Goal: Feedback & Contribution: Contribute content

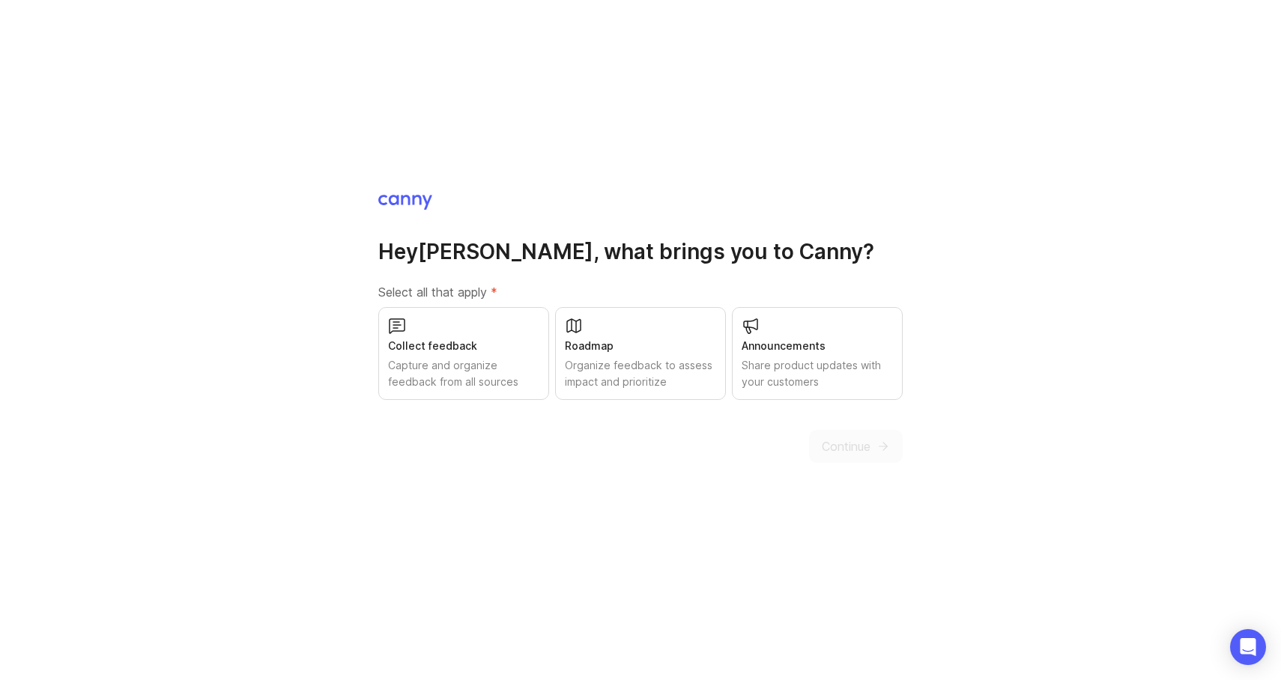
click at [452, 347] on div "Collect feedback" at bounding box center [463, 346] width 151 height 16
click at [649, 360] on div "Organize feedback to assess impact and prioritize" at bounding box center [640, 373] width 151 height 33
click at [764, 360] on div "Share product updates with your customers" at bounding box center [817, 373] width 151 height 33
click at [850, 444] on span "Continue" at bounding box center [846, 447] width 49 height 18
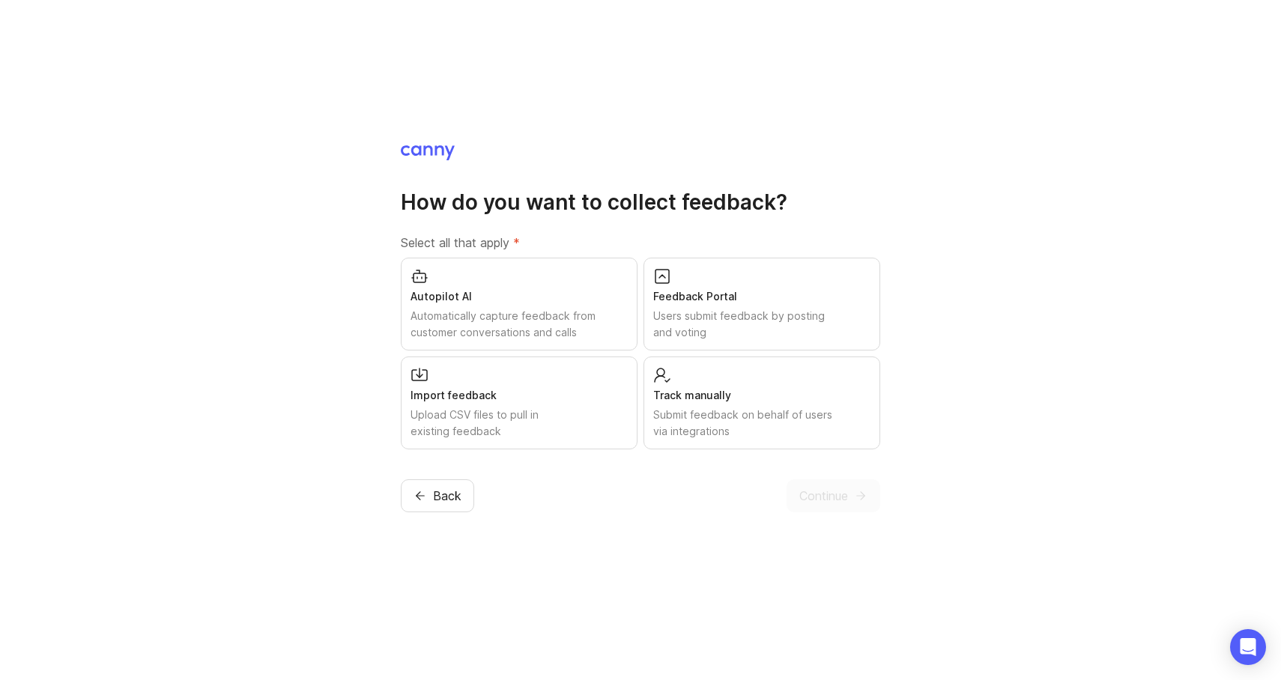
click at [814, 302] on div "Feedback Portal" at bounding box center [761, 296] width 217 height 16
click at [865, 497] on icon "submit" at bounding box center [860, 495] width 13 height 13
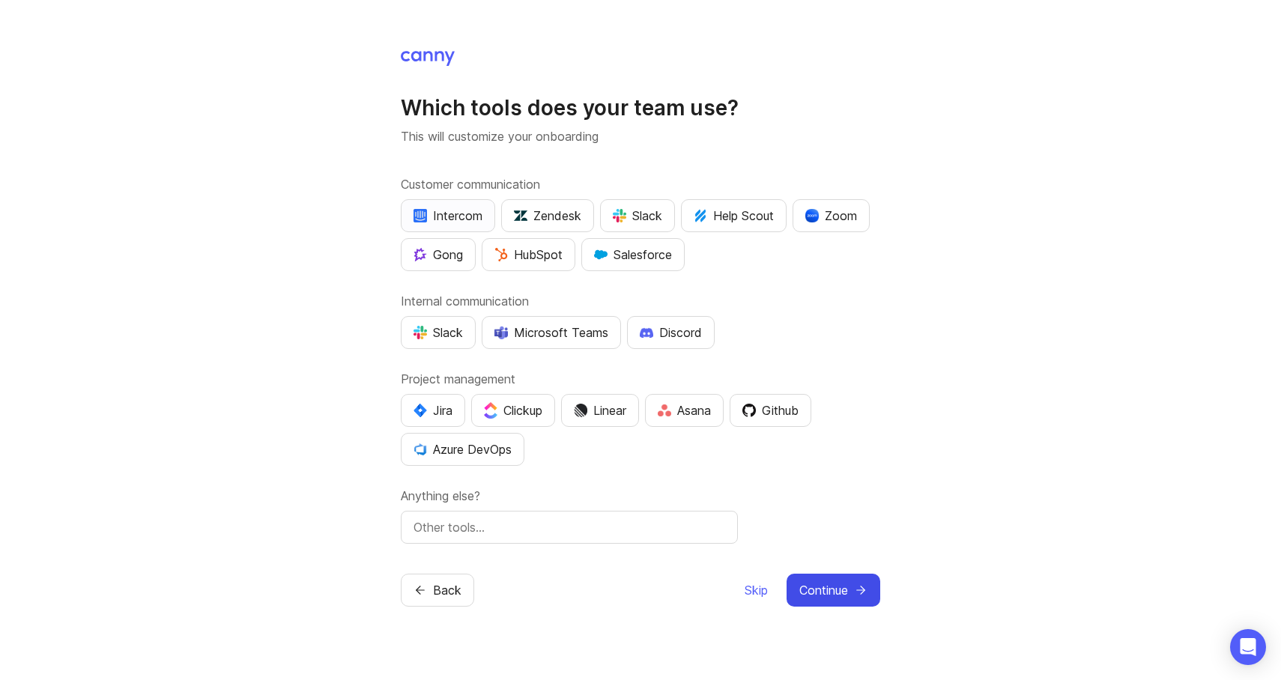
click at [450, 218] on div "Intercom" at bounding box center [448, 216] width 69 height 18
click at [637, 220] on div "Slack" at bounding box center [637, 216] width 49 height 18
click at [436, 335] on div "Slack" at bounding box center [438, 333] width 49 height 18
click at [448, 409] on div "Jira" at bounding box center [433, 411] width 39 height 18
click at [782, 405] on div "Github" at bounding box center [771, 411] width 56 height 18
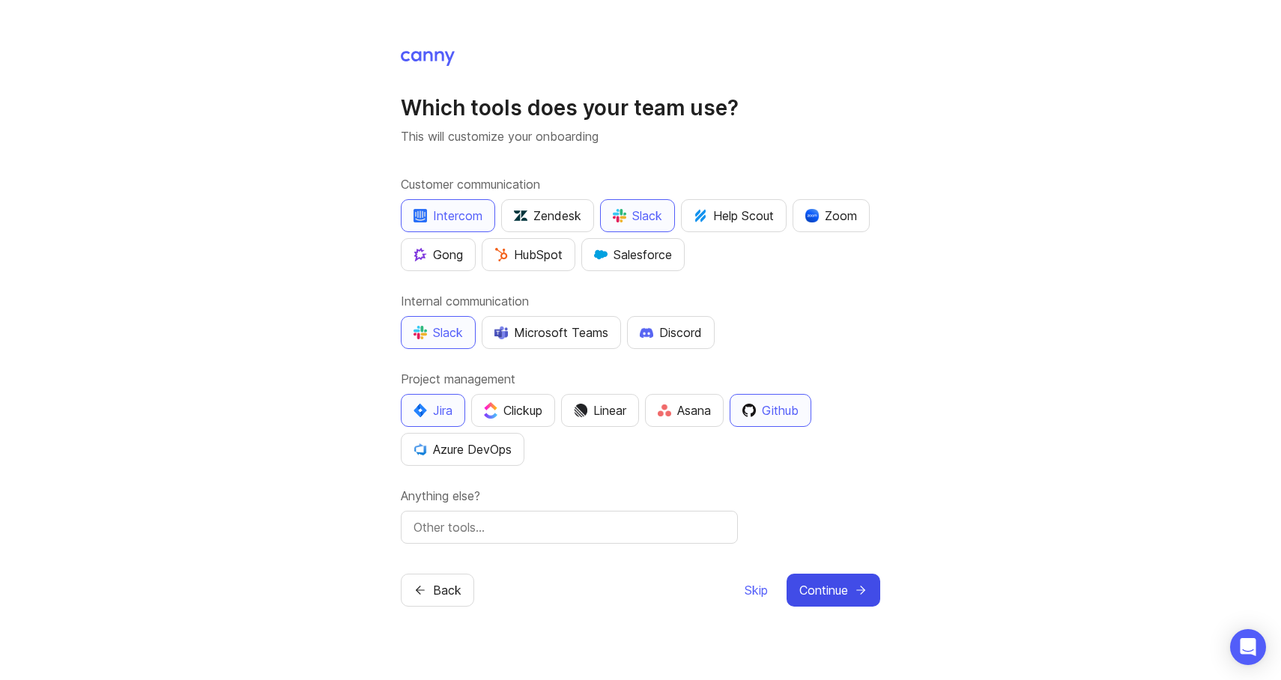
click at [800, 577] on button "Continue" at bounding box center [834, 590] width 94 height 33
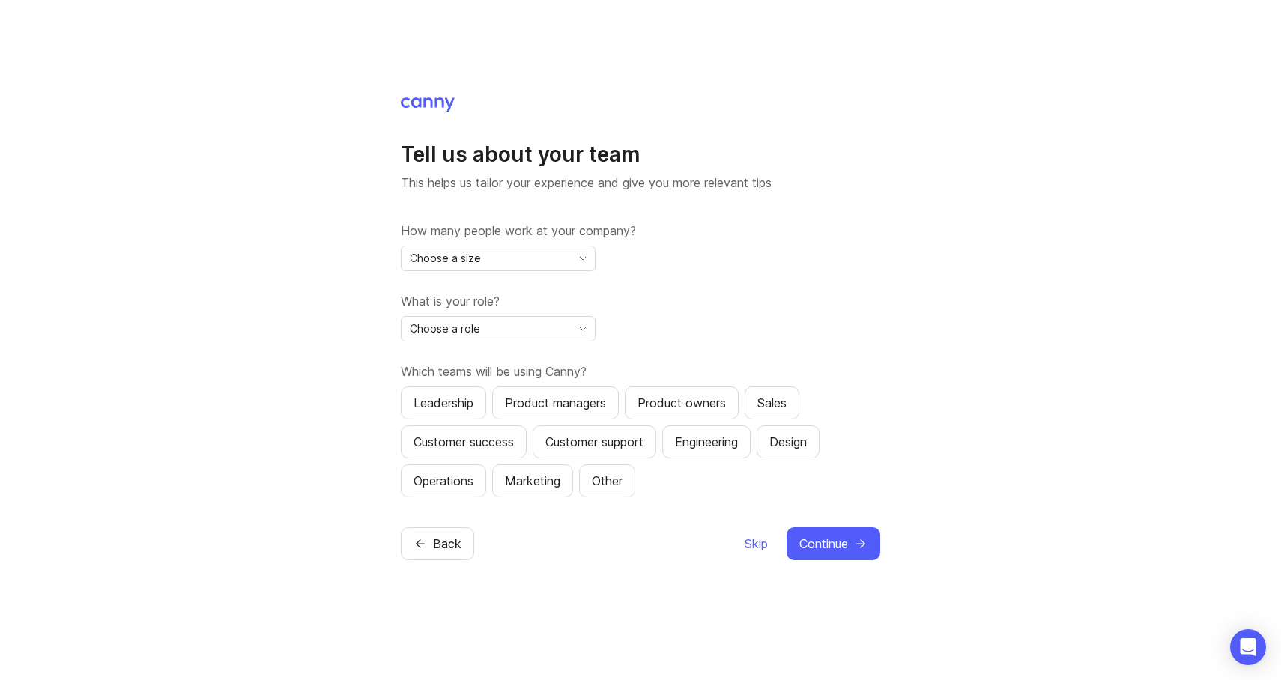
click at [581, 261] on icon "toggle icon" at bounding box center [583, 259] width 24 height 12
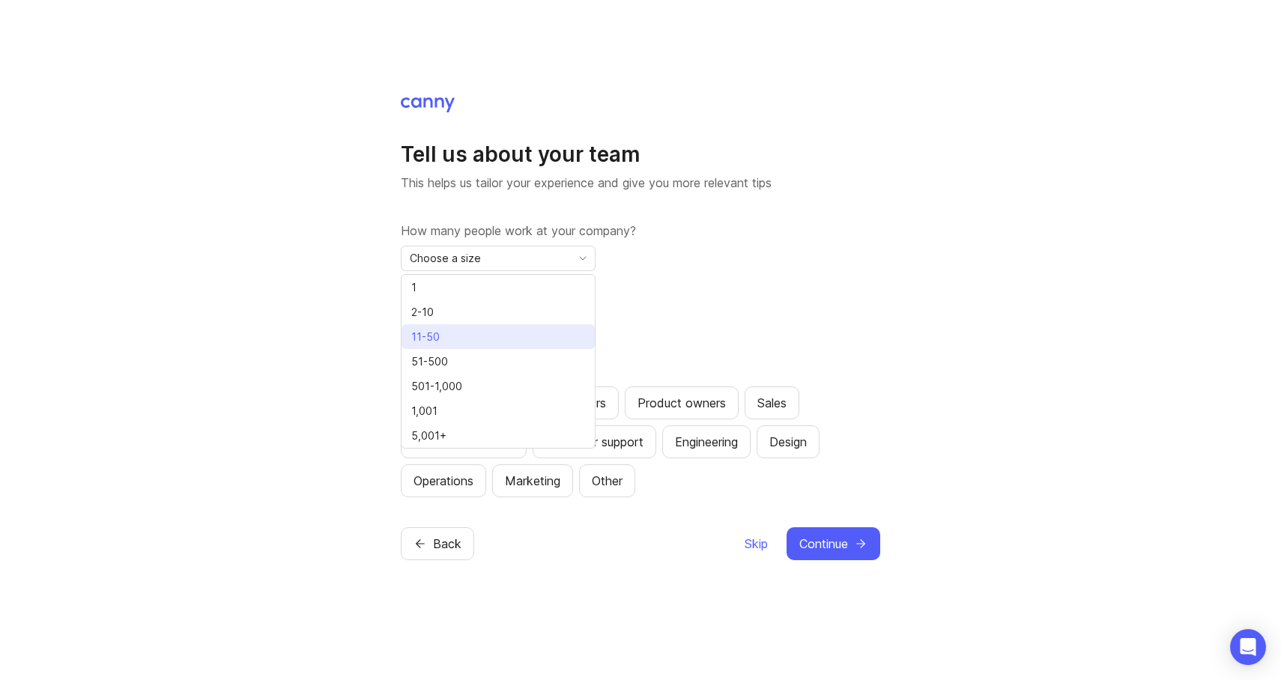
click at [489, 331] on li "11-50" at bounding box center [498, 336] width 193 height 25
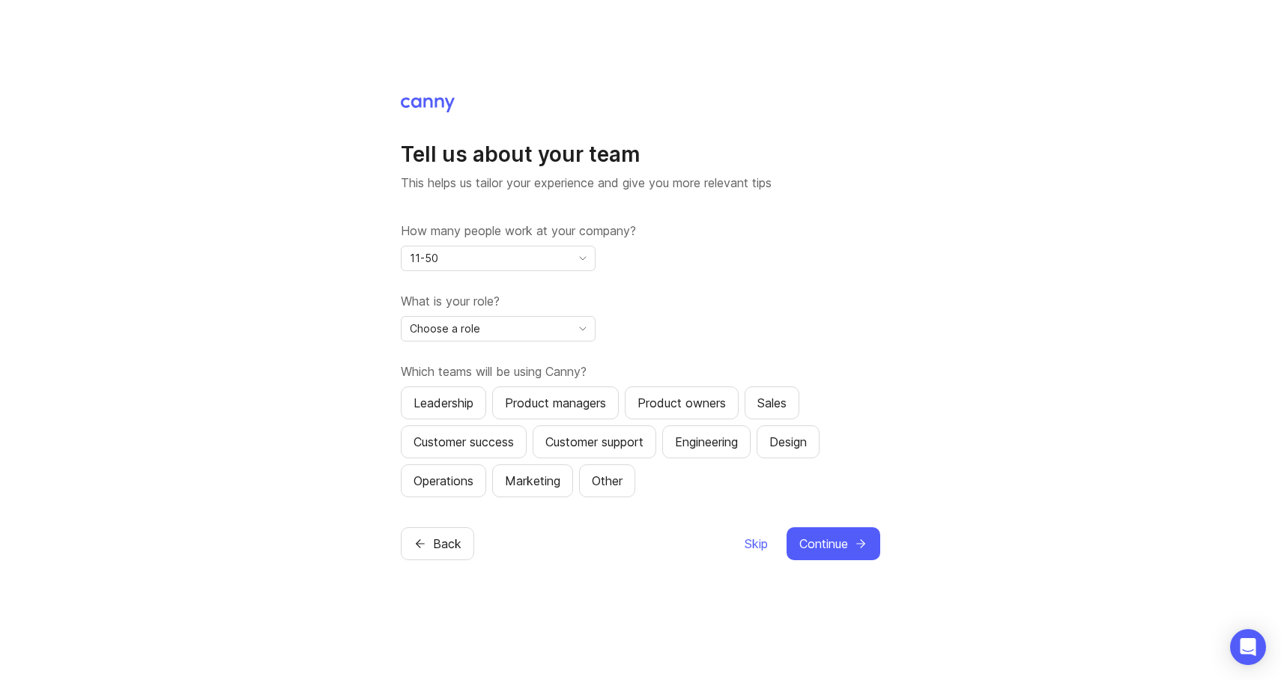
click at [557, 338] on div "Choose a role" at bounding box center [486, 329] width 169 height 24
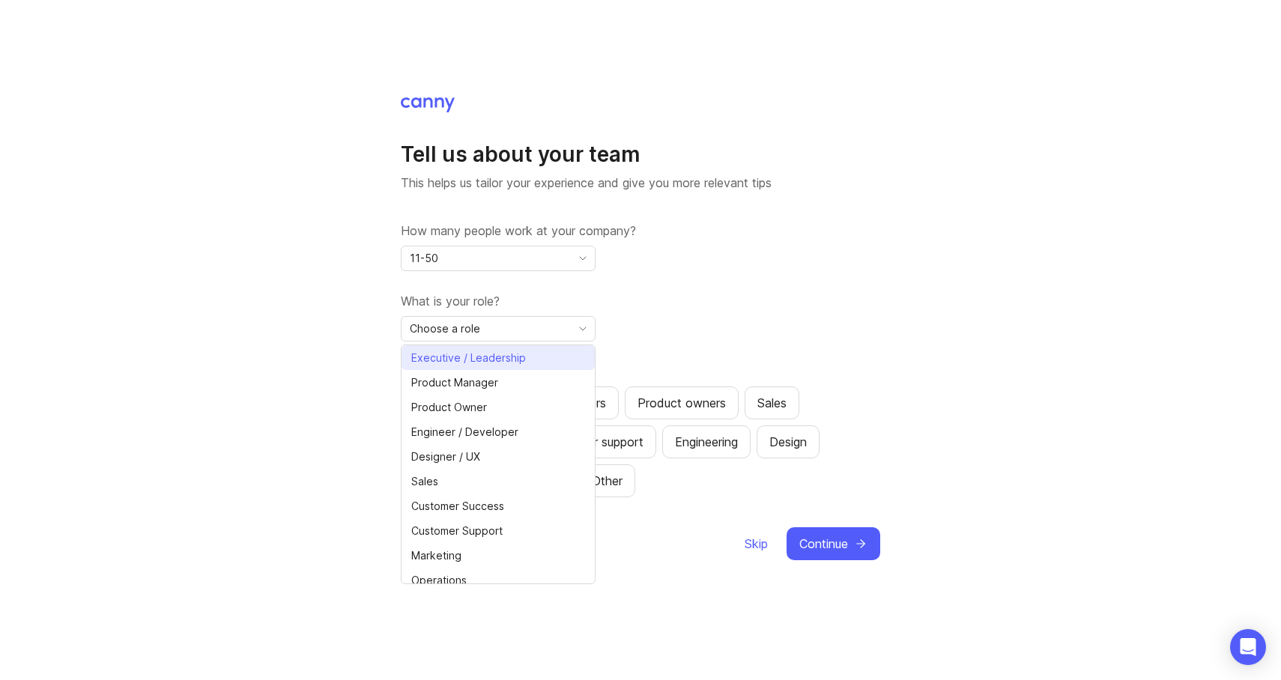
click at [512, 363] on span "Executive / Leadership" at bounding box center [468, 358] width 115 height 16
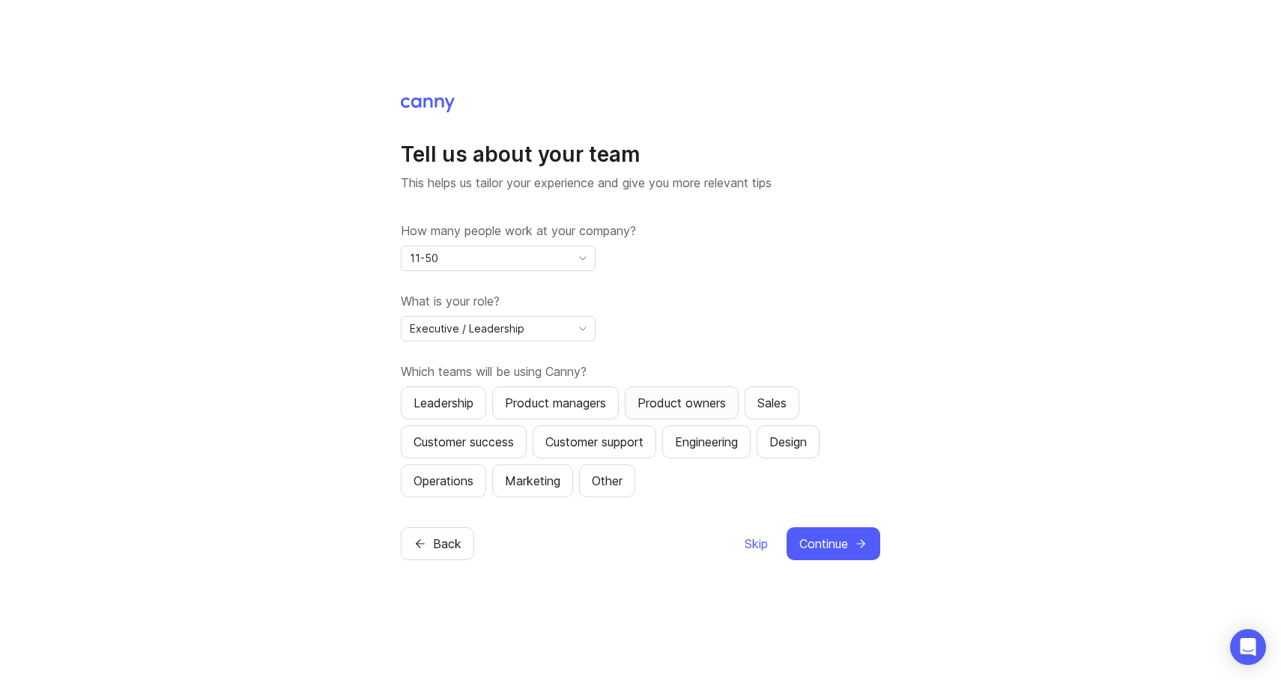
click at [671, 399] on div "Product owners" at bounding box center [682, 403] width 88 height 18
click at [550, 480] on div "Marketing" at bounding box center [532, 481] width 55 height 18
click at [793, 450] on div "Design" at bounding box center [788, 442] width 37 height 18
click at [811, 542] on span "Continue" at bounding box center [823, 544] width 49 height 18
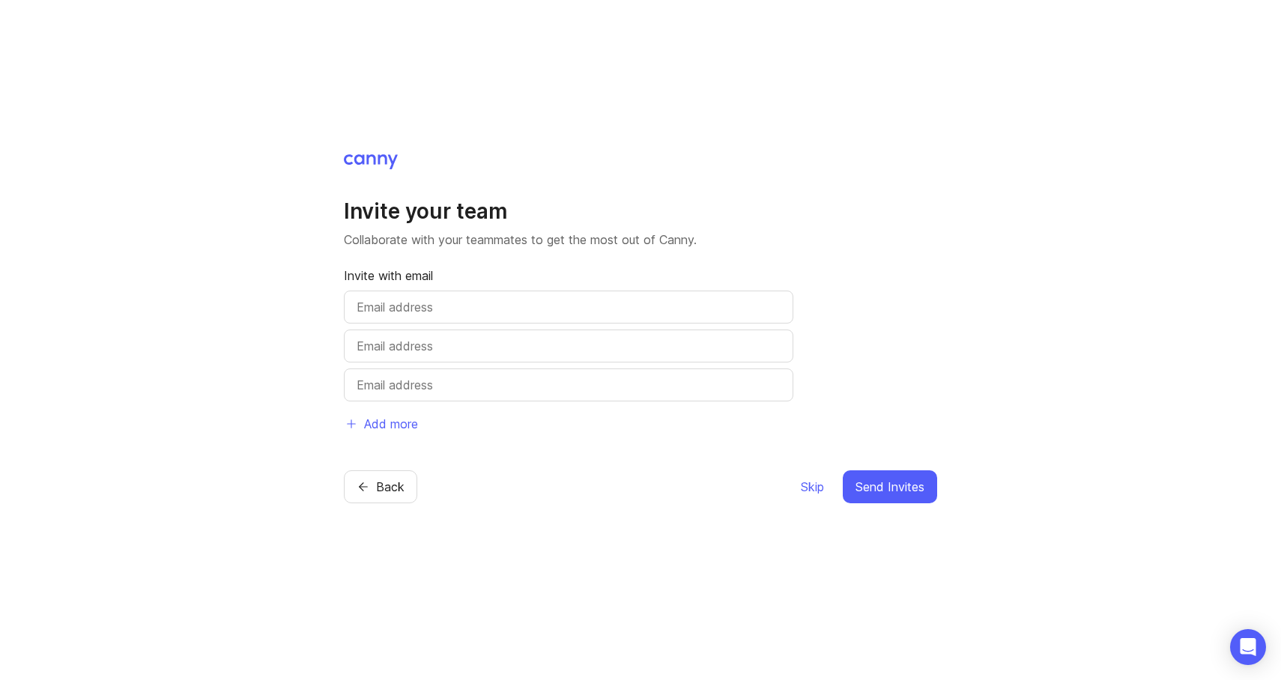
click at [451, 317] on div at bounding box center [569, 307] width 450 height 33
click at [408, 305] on input "text" at bounding box center [569, 307] width 424 height 18
click at [1018, 253] on div "Invite your team Collaborate with your teammates to get the most out of Canny. …" at bounding box center [640, 340] width 1281 height 680
click at [481, 307] on input "text" at bounding box center [569, 307] width 424 height 18
paste input "maria.orlova@asapty.com"
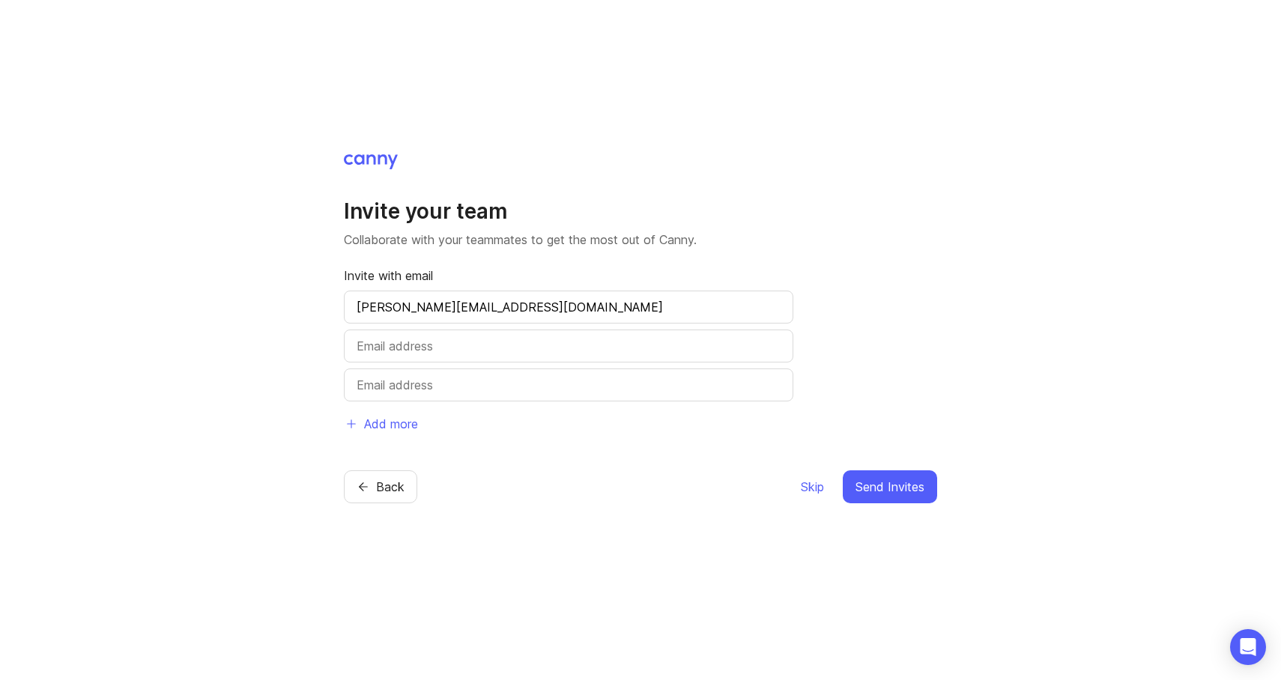
type input "maria.orlova@asapty.com"
click at [892, 276] on div "Invite your team Collaborate with your teammates to get the most out of Canny. …" at bounding box center [640, 319] width 593 height 243
click at [424, 343] on input "text" at bounding box center [569, 346] width 424 height 18
paste input "natalie.dudko@asapty.com"
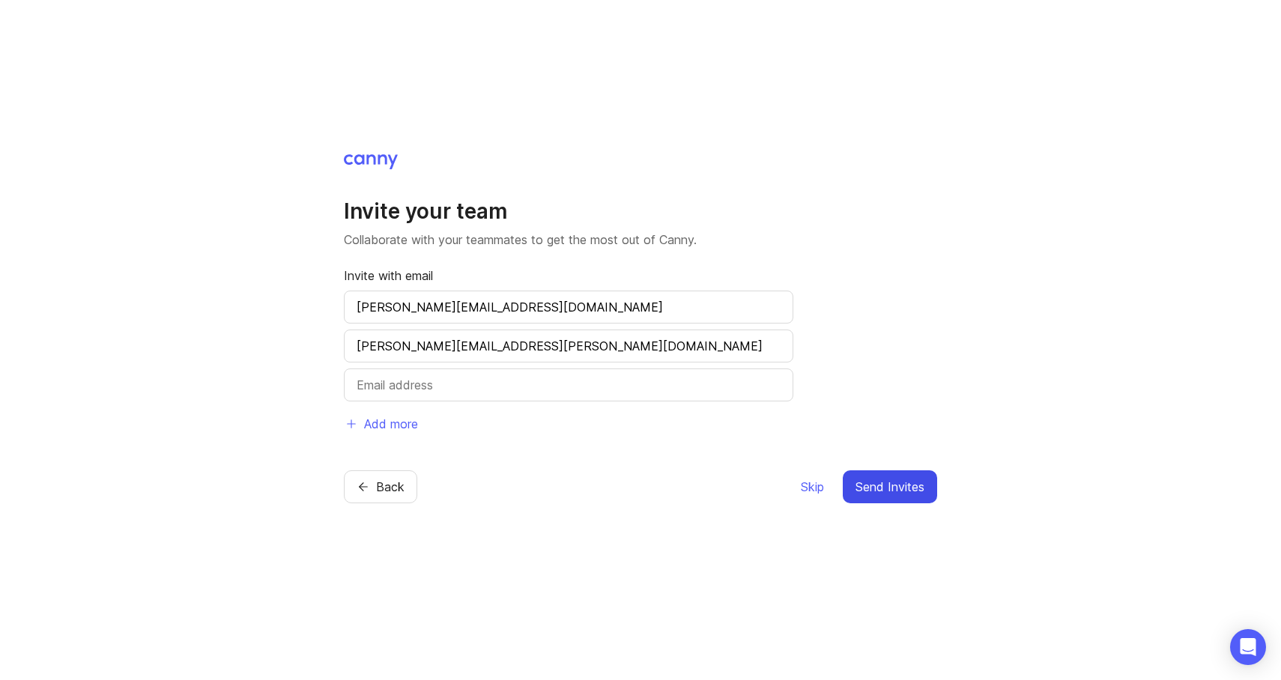
type input "natalie.dudko@asapty.com"
click at [914, 483] on span "Send Invites" at bounding box center [890, 487] width 69 height 18
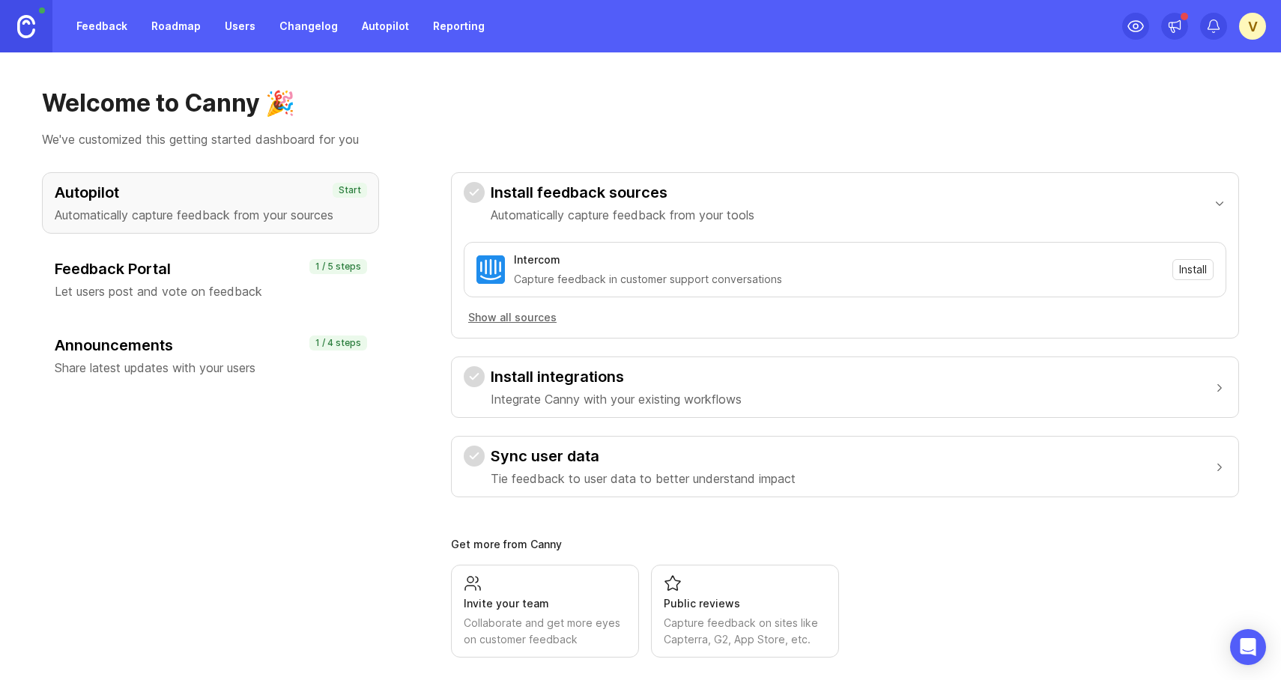
click at [220, 279] on div "Feedback Portal Let users post and vote on feedback" at bounding box center [211, 280] width 312 height 42
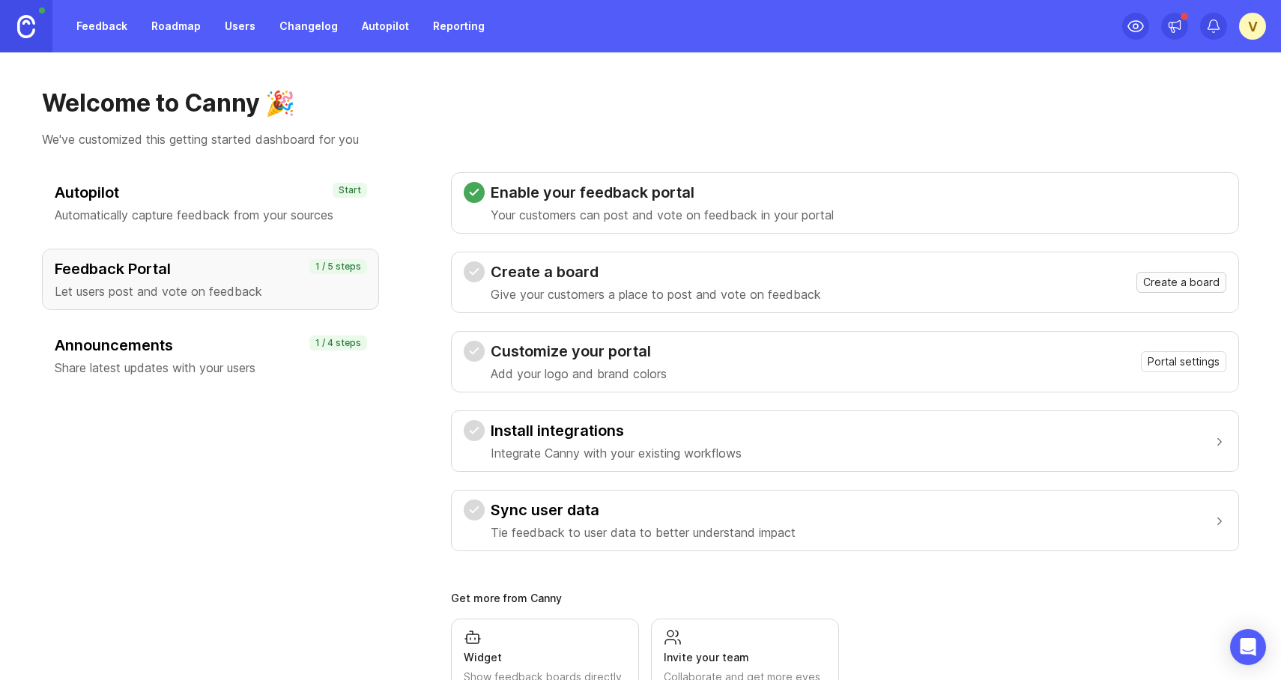
click at [1172, 283] on span "Create a board" at bounding box center [1181, 282] width 76 height 15
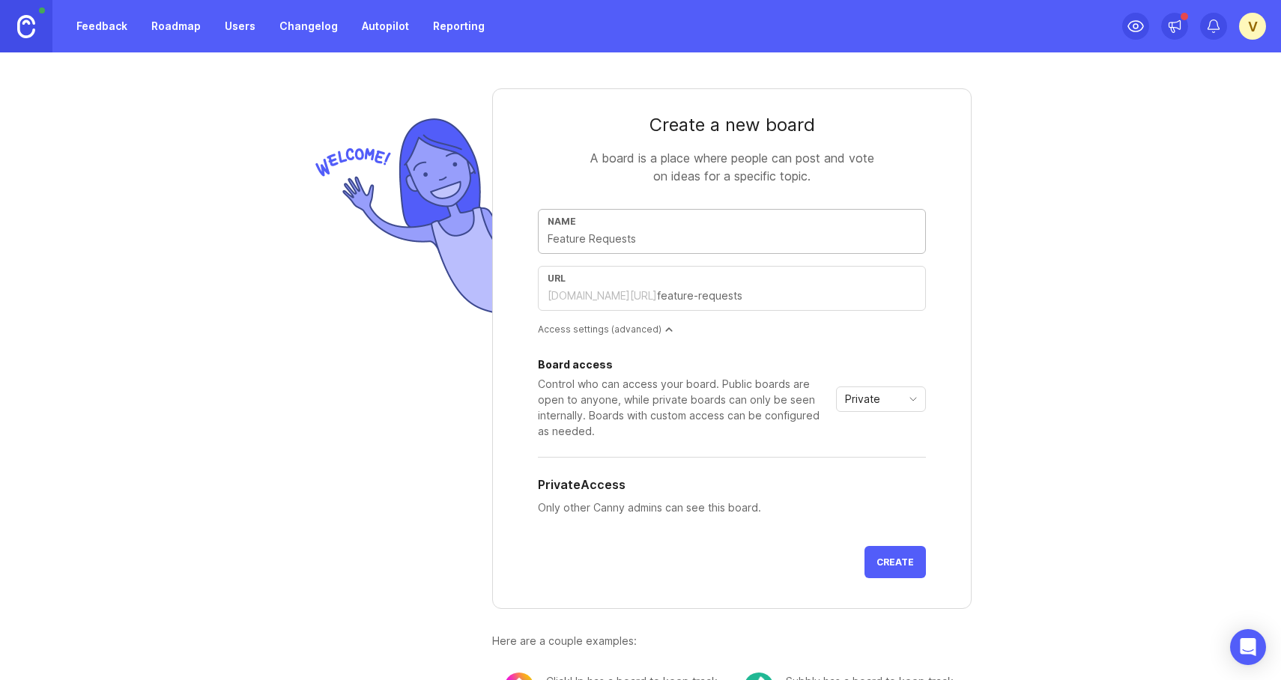
type input "A"
type input "a"
type input "As"
type input "as"
type input "Asa"
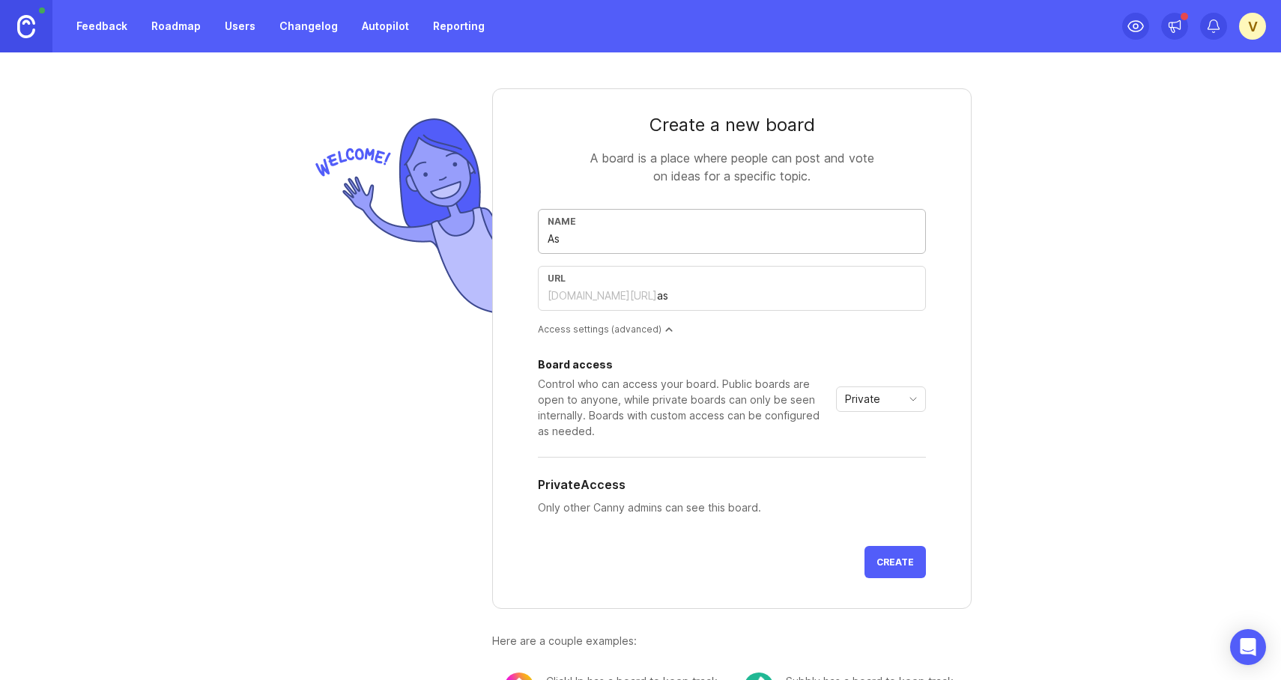
type input "asa"
type input "Asap"
type input "asap"
type input "Asapt"
type input "asapt"
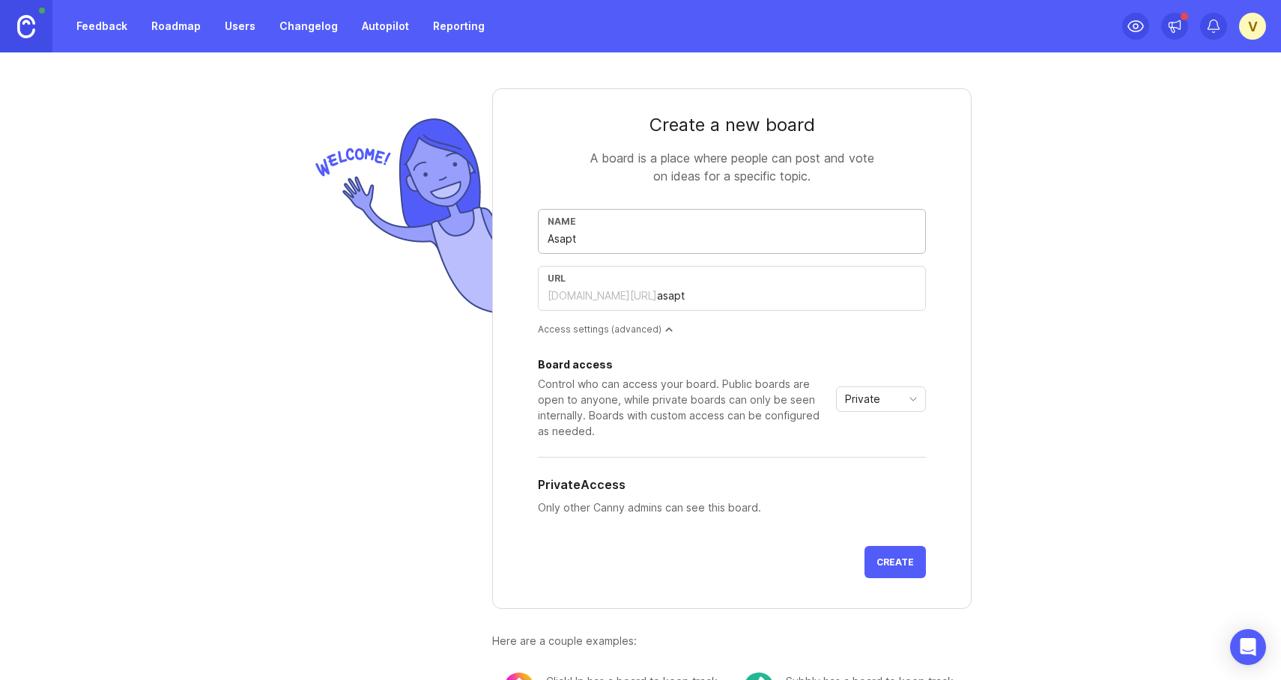
type input "Asapty"
type input "asapty"
type input "Asapty F"
type input "asapty-f"
type input "Asapty Fe"
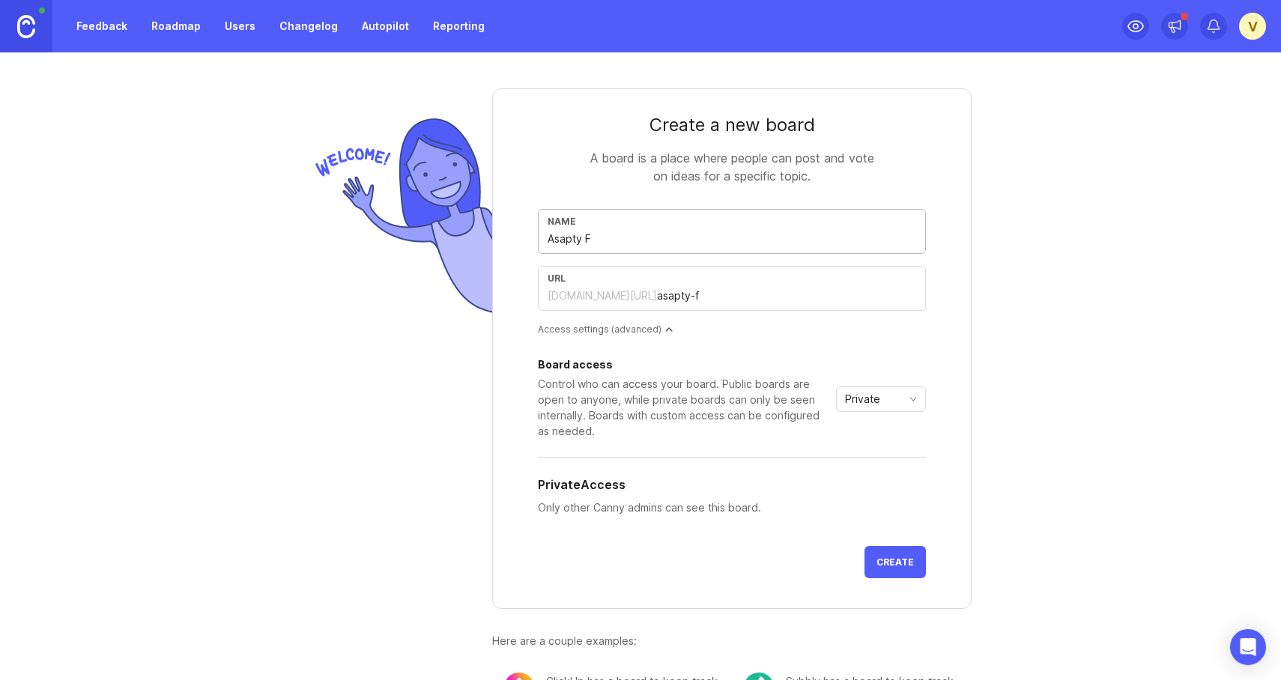
type input "asapty-fe"
type input "Asapty Fea"
type input "asapty-fea"
type input "Asapty Feat"
type input "asapty-feat"
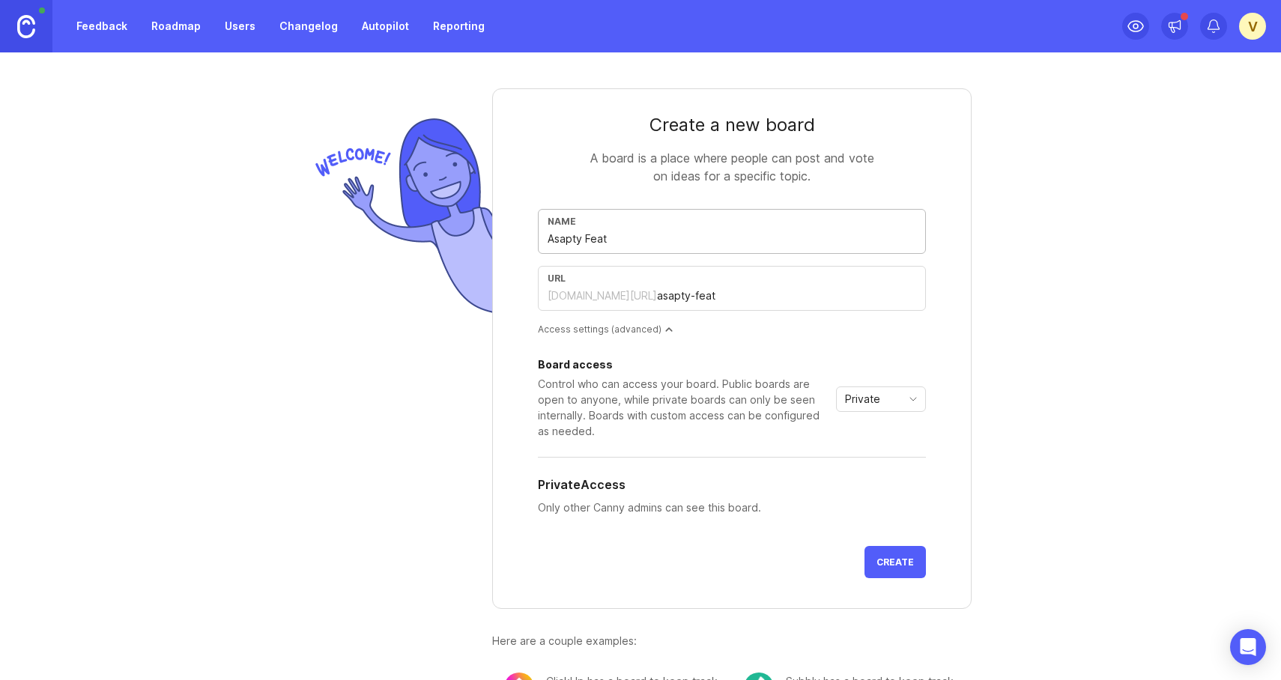
type input "Asapty Featu"
type input "asapty-featu"
type input "Asapty Featur"
type input "asapty-featur"
type input "Asapty Feature"
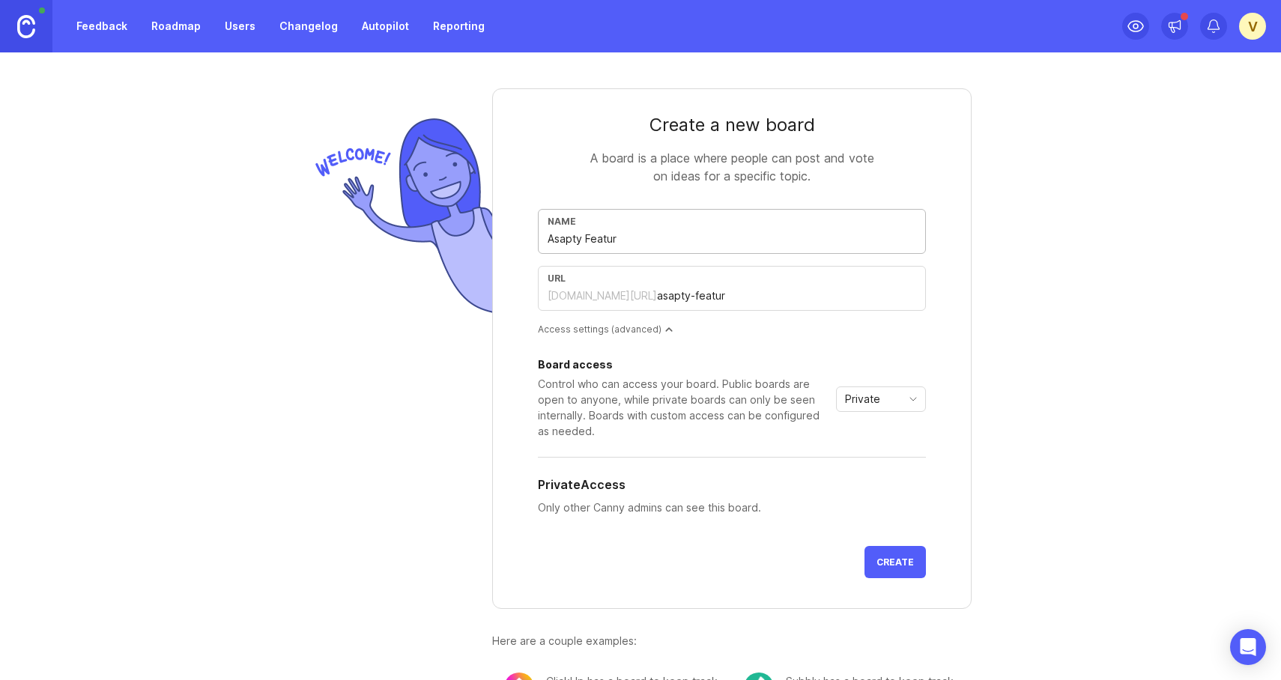
type input "asapty-feature"
type input "Asapty Feature R"
type input "asapty-feature-r"
type input "Asapty Feature Re"
type input "asapty-feature-re"
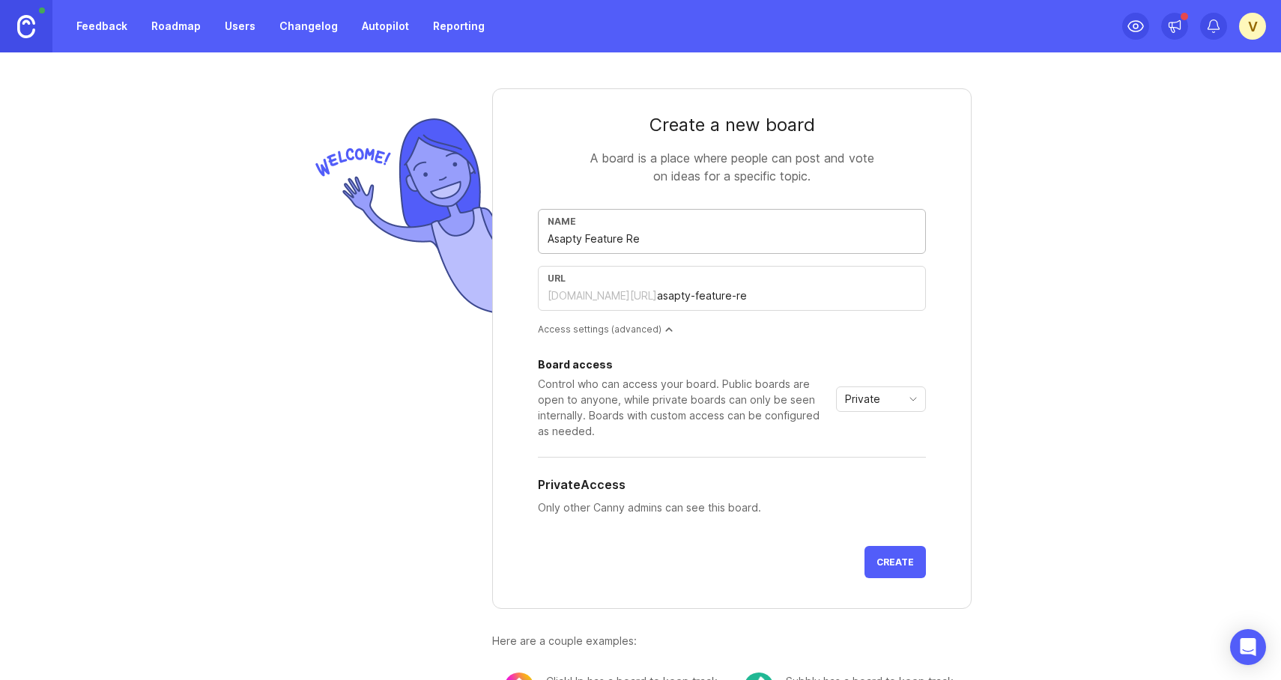
type input "Asapty Feature Req"
type input "asapty-feature-req"
type input "Asapty Feature Requ"
type input "asapty-feature-requ"
type input "Asapty Feature Reque"
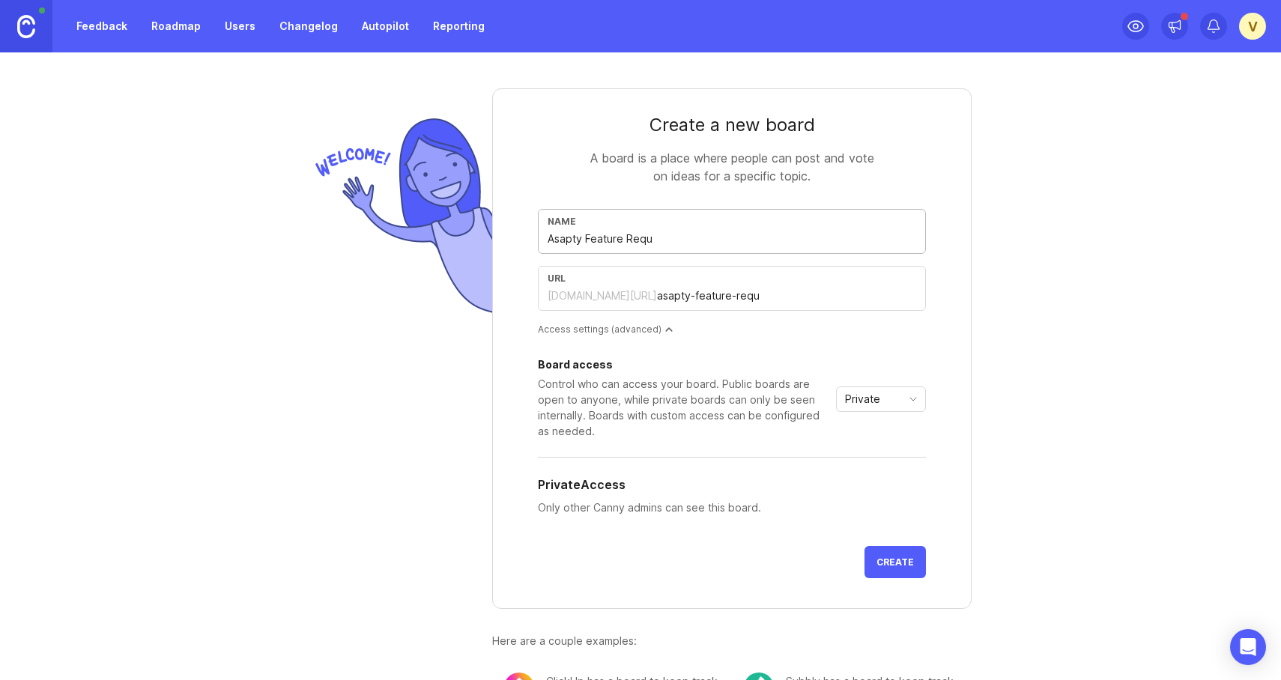
type input "asapty-feature-reque"
type input "Asapty Feature Reques"
type input "asapty-feature-reques"
type input "Asapty Feature Request"
type input "asapty-feature-request"
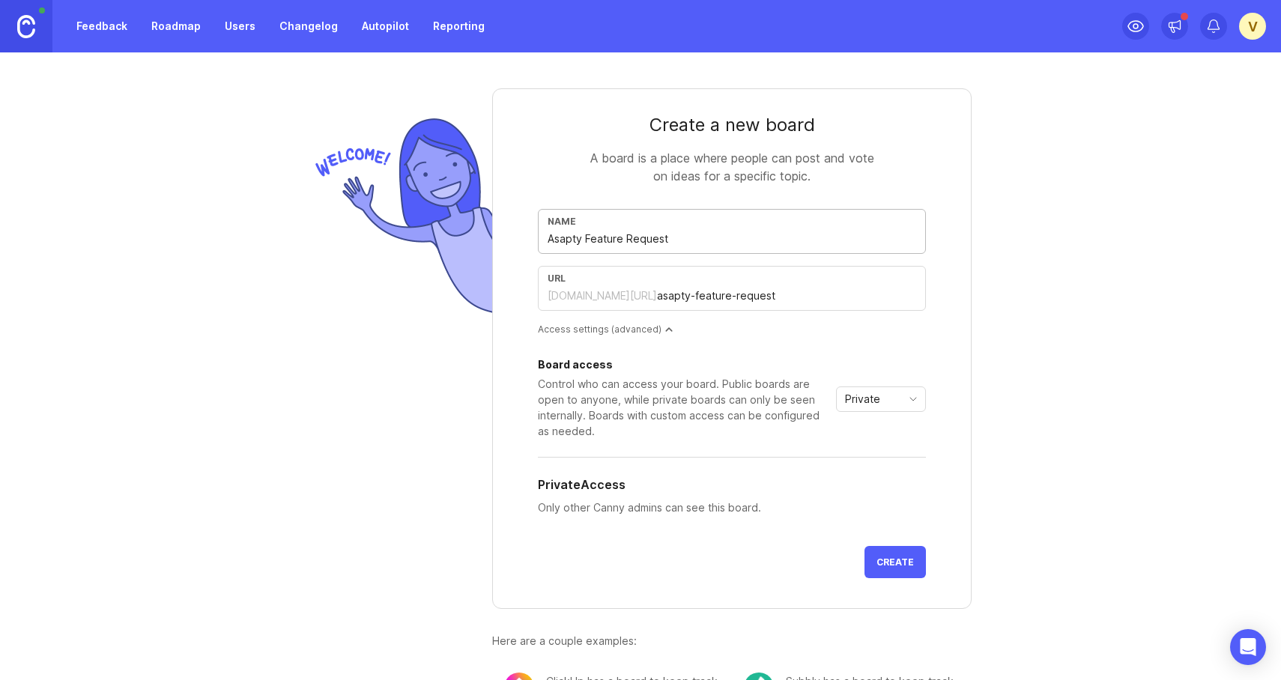
type input "Asapty Feature Request"
click at [880, 399] on div "Private" at bounding box center [869, 399] width 64 height 24
click at [1083, 357] on div "Create a new board A board is a place where people can post and vote on ideas f…" at bounding box center [640, 366] width 1281 height 628
click at [880, 394] on div "Private" at bounding box center [869, 399] width 64 height 24
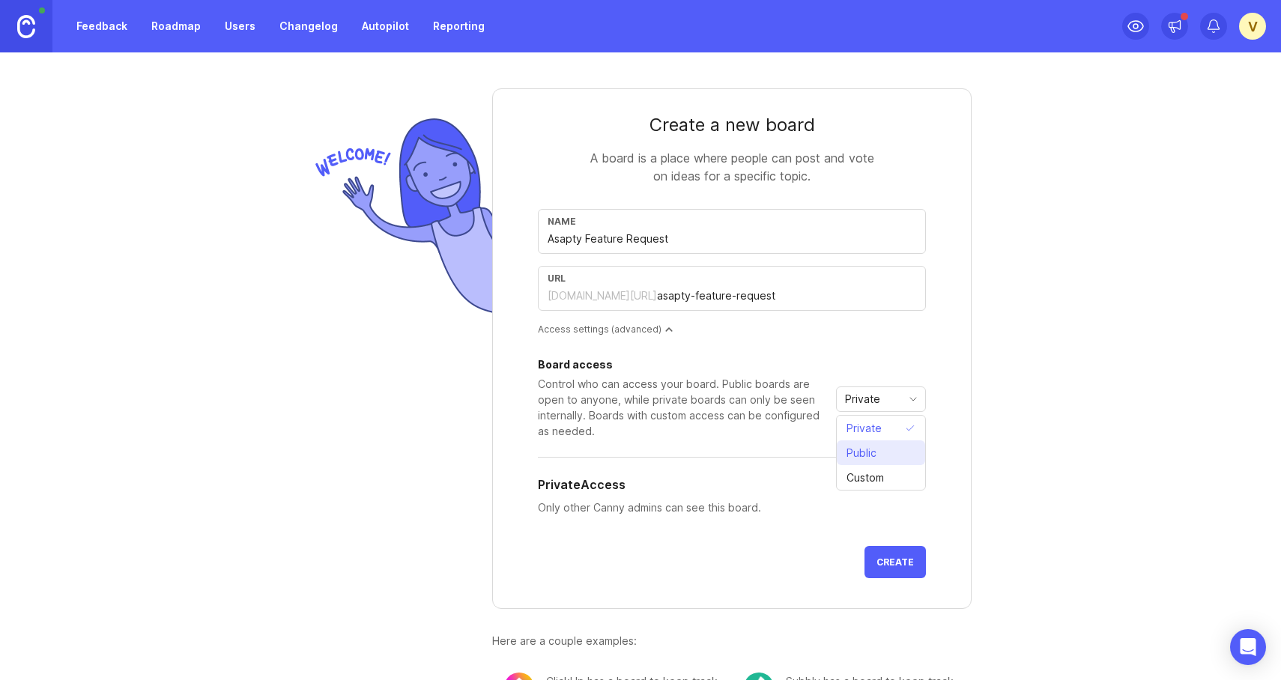
click at [866, 455] on span "Public" at bounding box center [862, 453] width 30 height 16
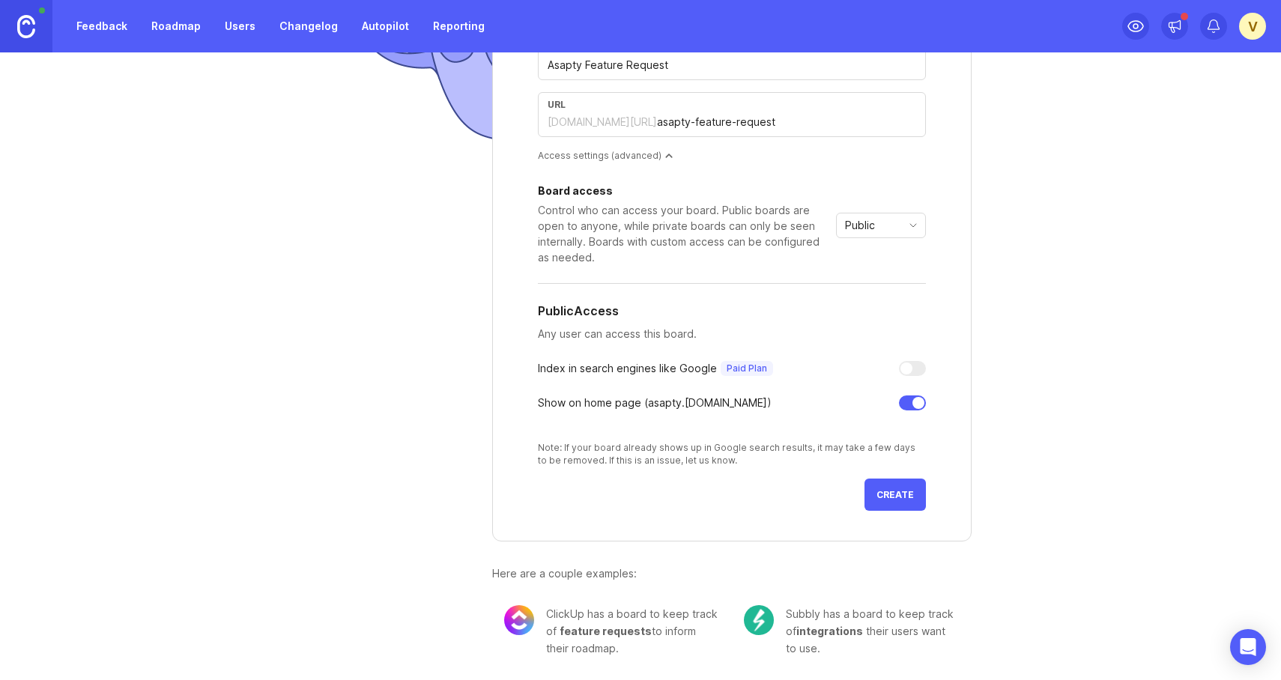
scroll to position [172, 0]
click at [912, 503] on button "Create" at bounding box center [895, 496] width 61 height 32
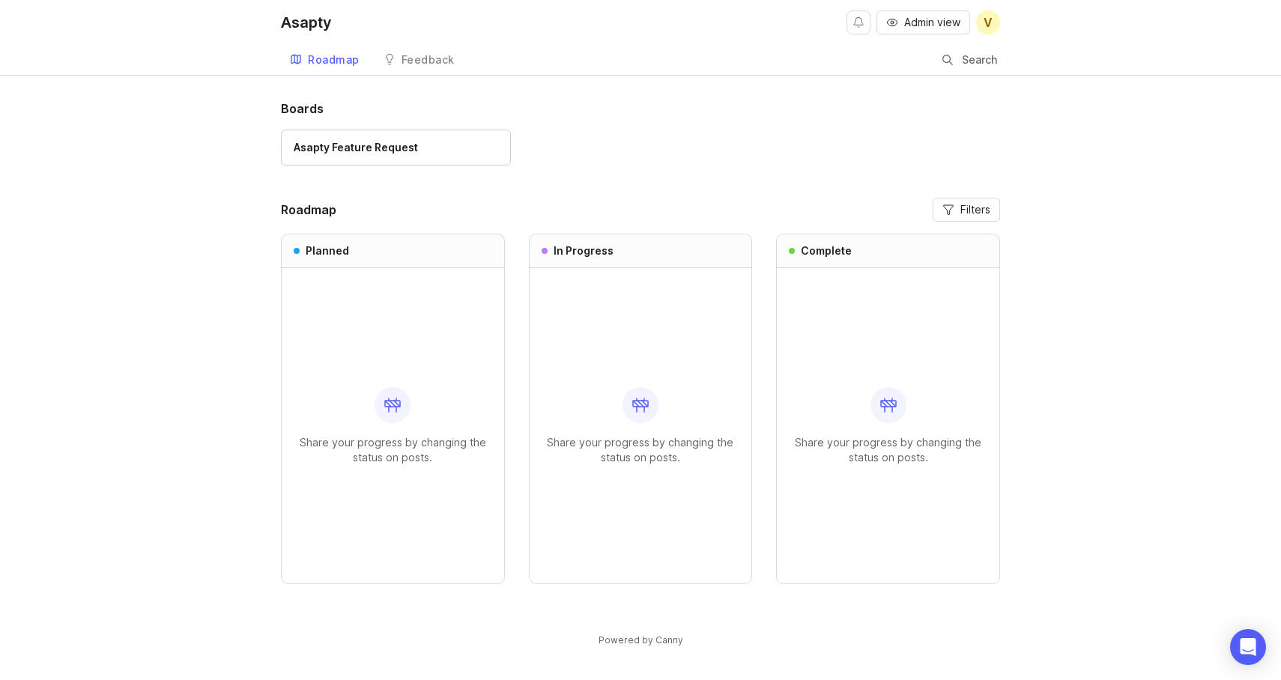
click at [441, 67] on link "Feedback" at bounding box center [419, 60] width 89 height 31
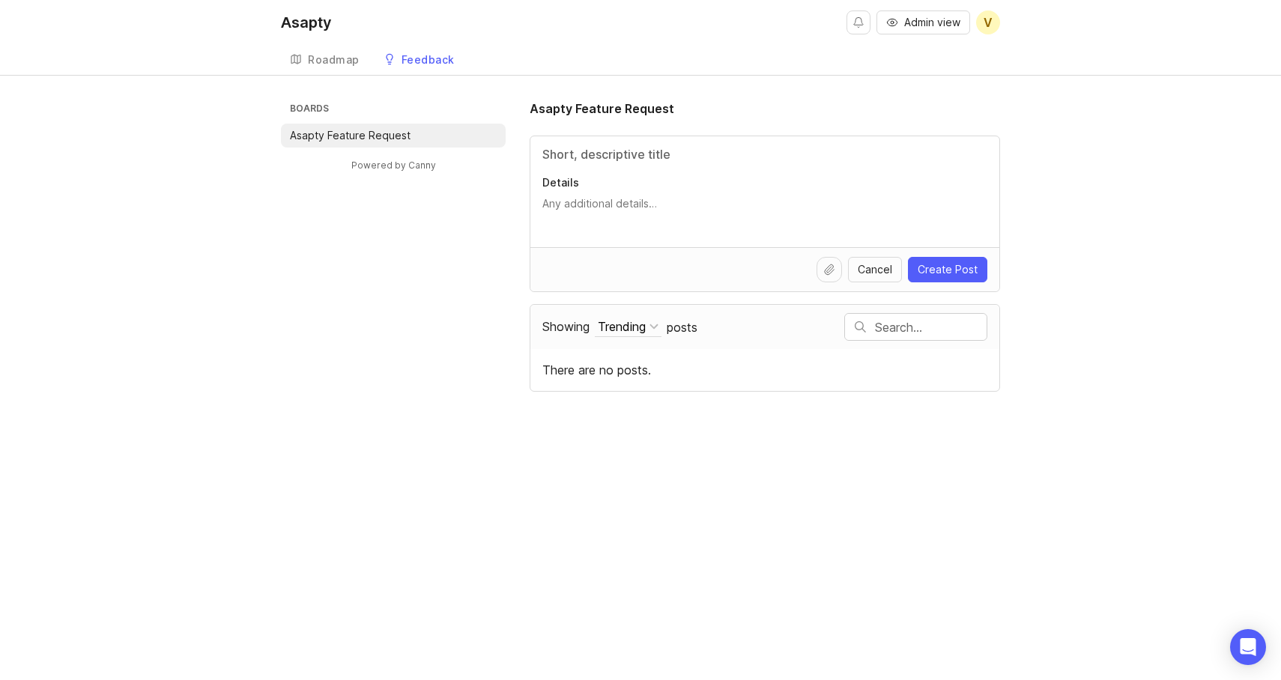
click at [923, 34] on div "Admin view V Create" at bounding box center [924, 22] width 154 height 45
click at [930, 22] on span "Admin view" at bounding box center [932, 22] width 56 height 15
type input "Multi Country Keyword Suggester"
click at [572, 199] on textarea "Details" at bounding box center [764, 211] width 445 height 30
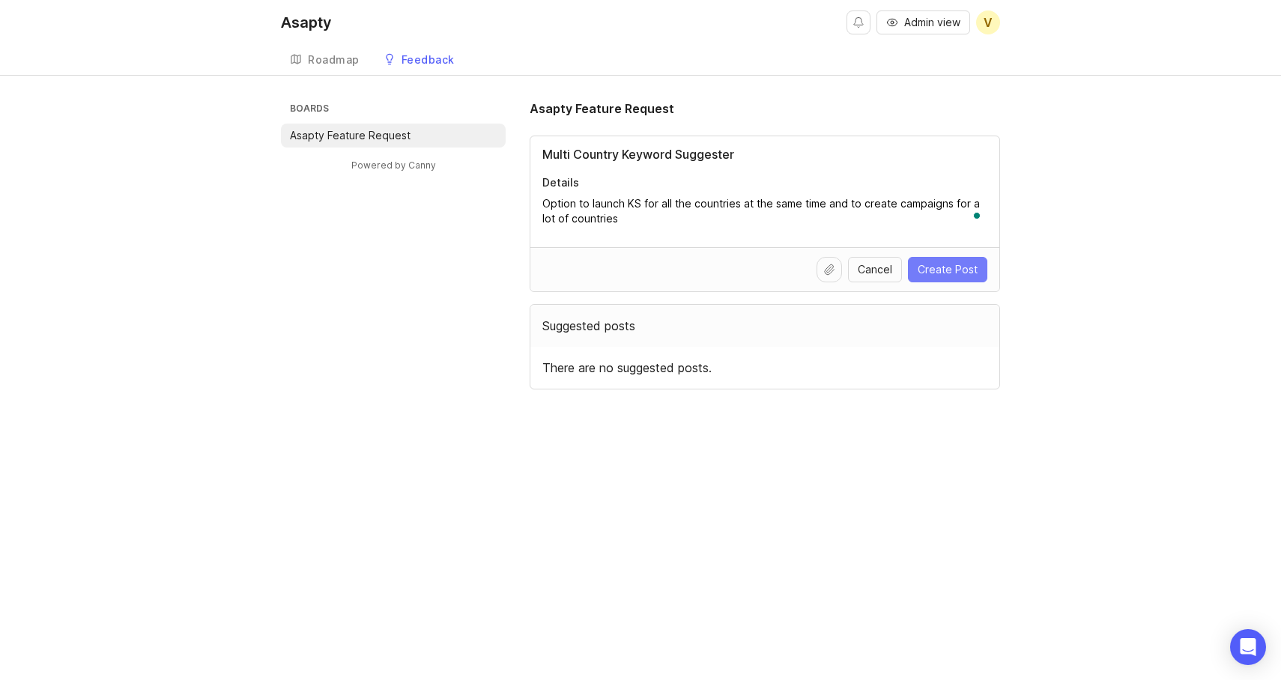
type textarea "Option to launch KS for all the countries at the same time and to create campai…"
click at [949, 271] on span "Create Post" at bounding box center [948, 269] width 60 height 15
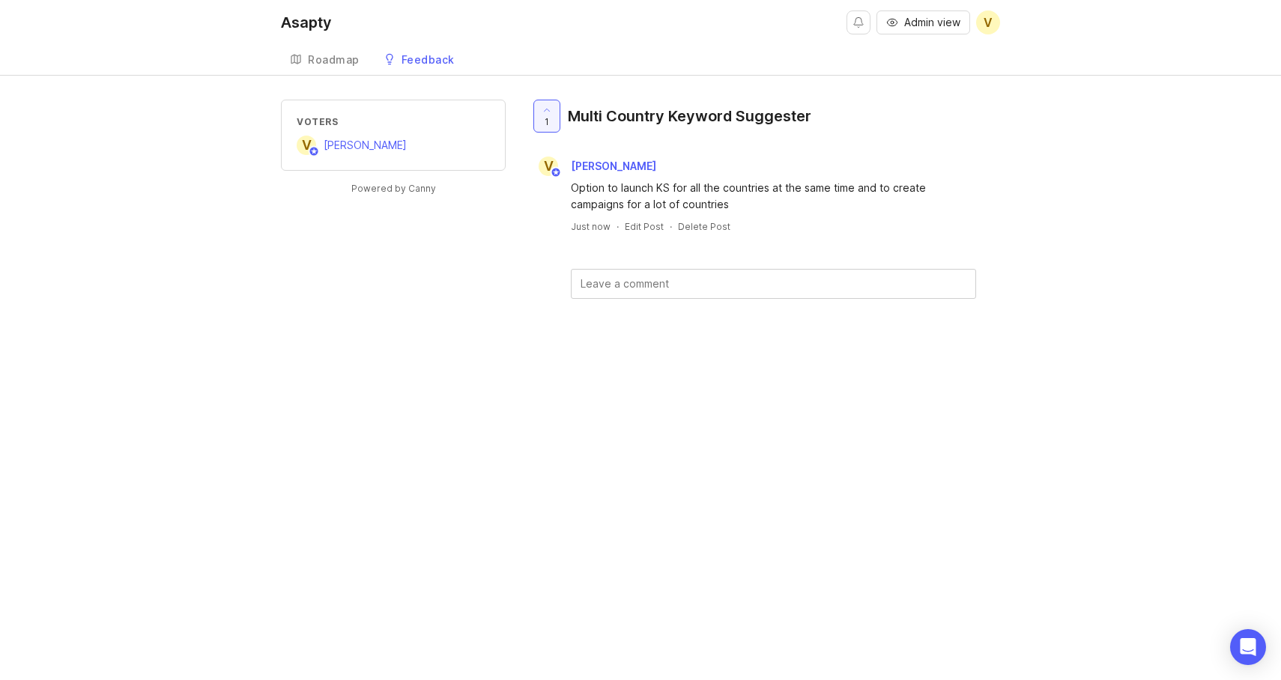
click at [689, 223] on div "Delete Post" at bounding box center [704, 226] width 52 height 13
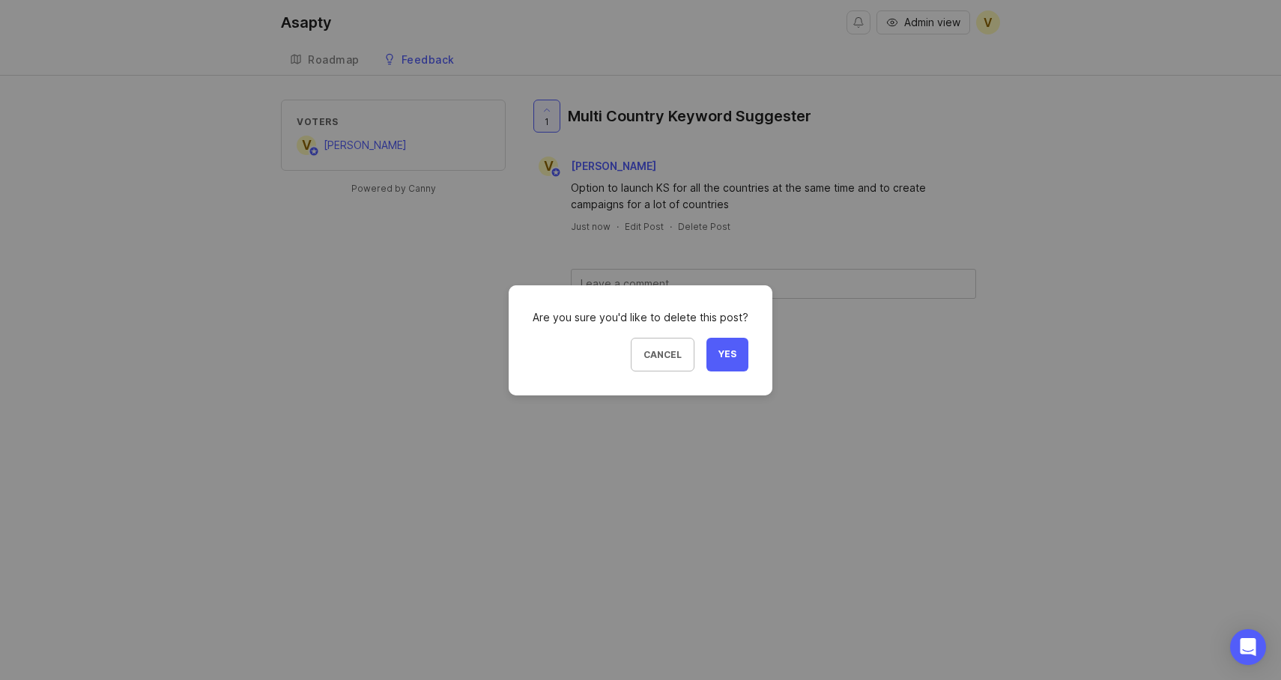
click at [731, 354] on span "Yes" at bounding box center [728, 354] width 18 height 13
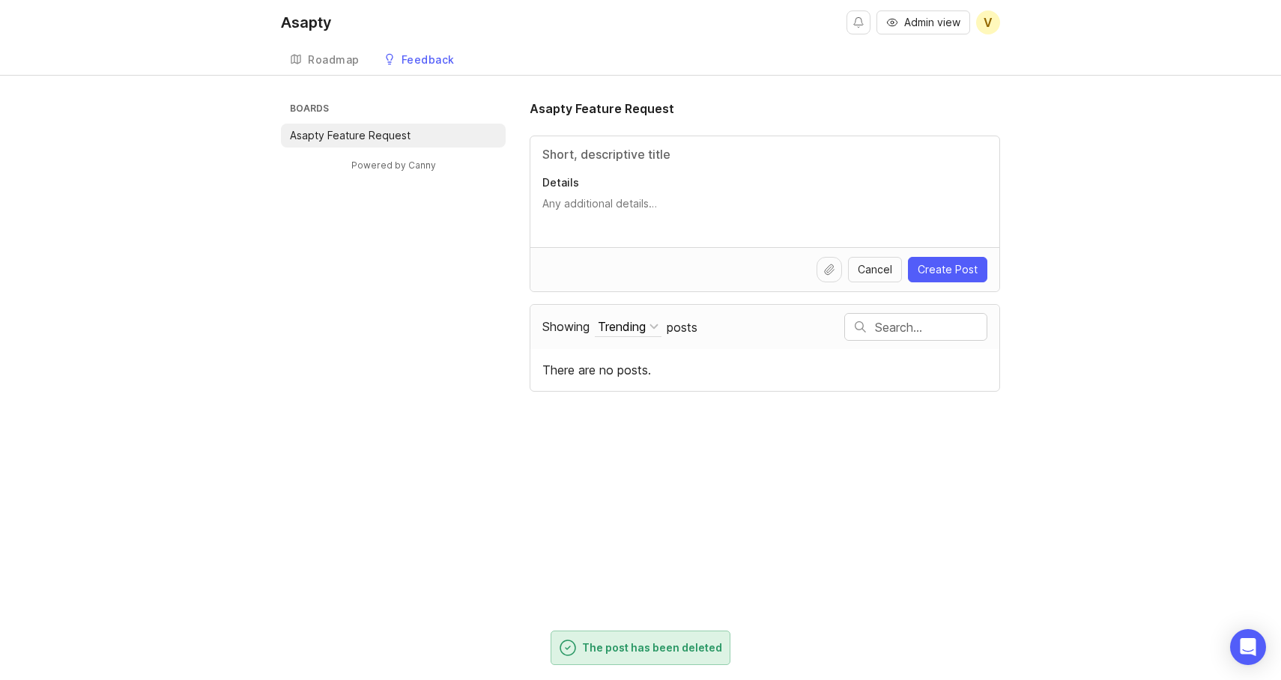
click at [333, 63] on div "Roadmap" at bounding box center [334, 60] width 52 height 10
